Goal: Task Accomplishment & Management: Complete application form

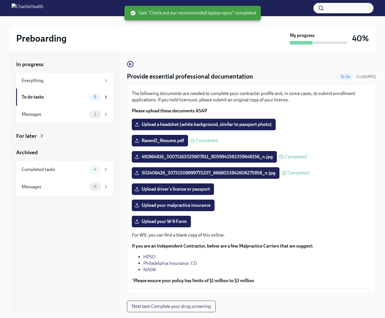
scroll to position [1, 0]
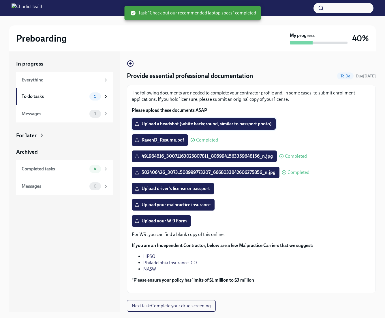
click at [175, 128] on label "Upload a headshot (white background, similar to passport photo)" at bounding box center [204, 124] width 144 height 12
click at [0, 0] on input "Upload a headshot (white background, similar to passport photo)" at bounding box center [0, 0] width 0 height 0
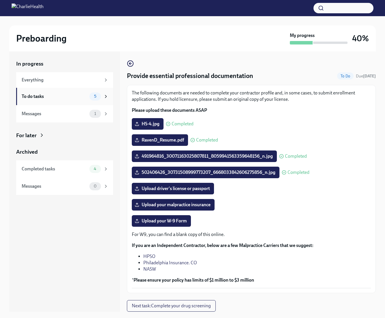
click at [62, 98] on div "To do tasks" at bounding box center [55, 96] width 66 height 6
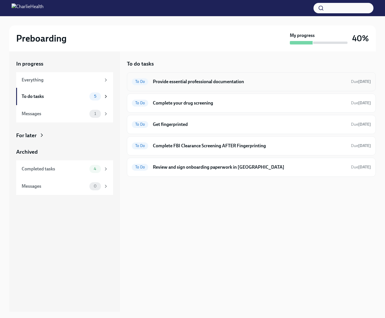
click at [242, 78] on div "To Do Provide essential professional documentation Due [DATE]" at bounding box center [251, 81] width 239 height 9
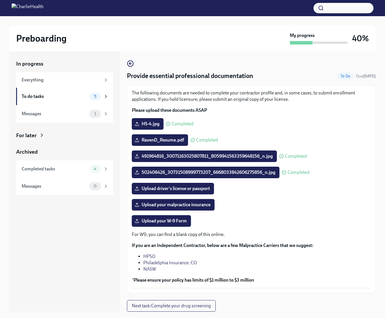
click at [164, 223] on span "Upload your W-9 Form" at bounding box center [161, 221] width 51 height 6
click at [0, 0] on input "Upload your W-9 Form" at bounding box center [0, 0] width 0 height 0
click at [56, 96] on div "To do tasks" at bounding box center [55, 96] width 66 height 6
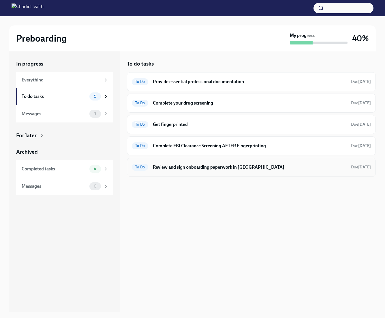
click at [175, 169] on h6 "Review and sign onboarding paperwork in [GEOGRAPHIC_DATA]" at bounding box center [250, 167] width 194 height 6
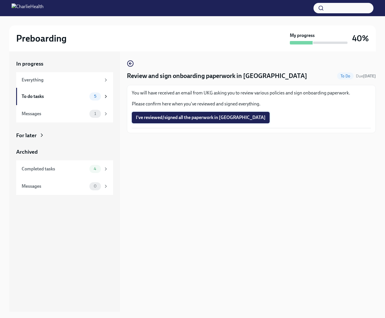
click at [185, 118] on span "I've reviewed/signed all the paperwork in [GEOGRAPHIC_DATA]" at bounding box center [201, 118] width 130 height 6
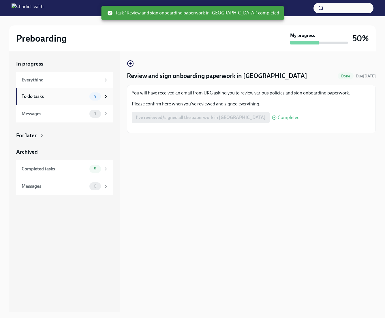
click at [48, 98] on div "To do tasks" at bounding box center [55, 96] width 66 height 6
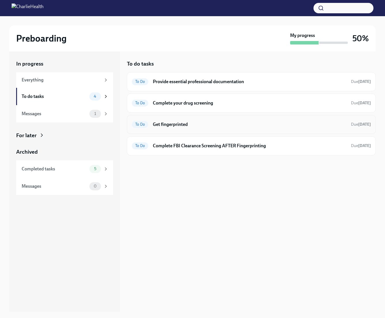
click at [199, 126] on h6 "Get fingerprinted" at bounding box center [250, 124] width 194 height 6
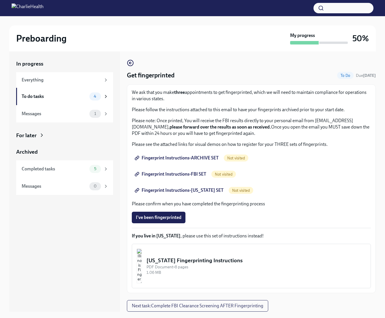
scroll to position [1, 0]
click at [38, 82] on div "Everything" at bounding box center [61, 80] width 79 height 6
